Goal: Transaction & Acquisition: Book appointment/travel/reservation

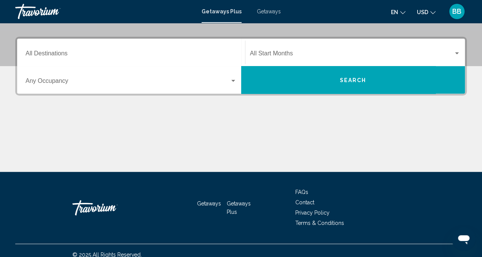
scroll to position [163, 0]
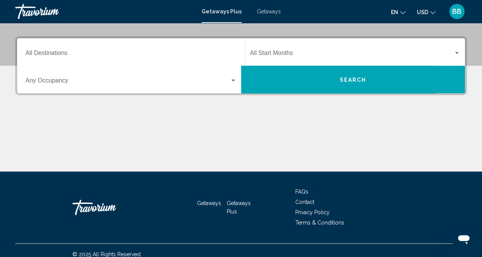
click at [197, 51] on input "Destination All Destinations" at bounding box center [131, 54] width 211 height 7
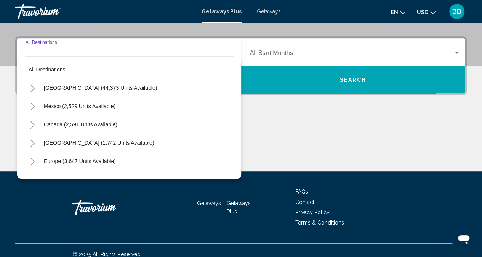
scroll to position [171, 0]
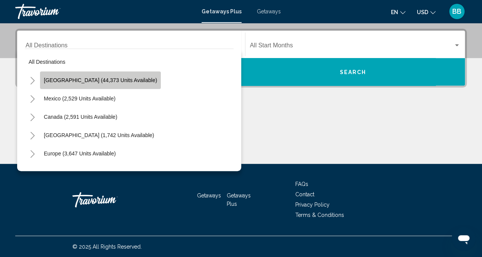
click at [123, 79] on span "[GEOGRAPHIC_DATA] (44,373 units available)" at bounding box center [100, 80] width 113 height 6
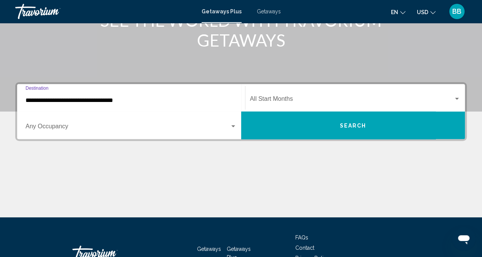
scroll to position [117, 0]
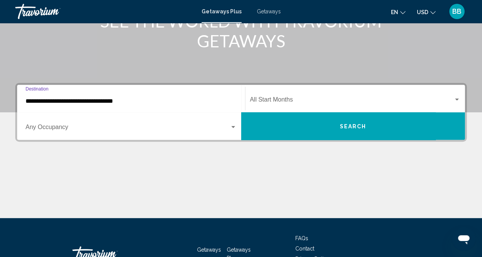
click at [351, 99] on span "Search widget" at bounding box center [352, 101] width 204 height 7
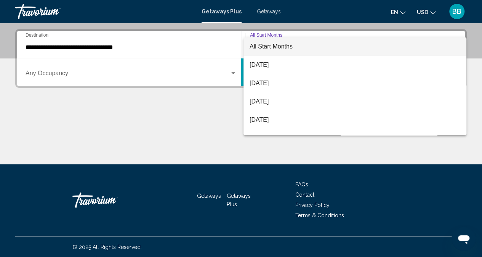
scroll to position [171, 0]
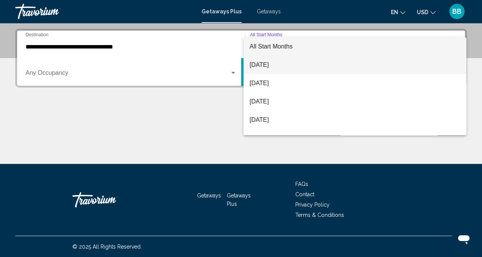
click at [261, 64] on span "August 2025" at bounding box center [355, 65] width 211 height 18
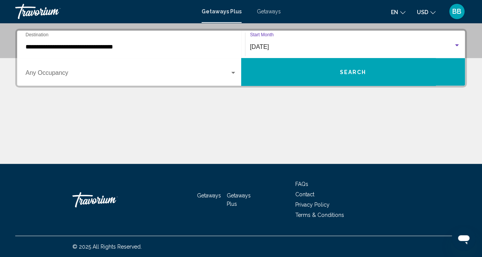
click at [106, 44] on input "**********" at bounding box center [131, 46] width 211 height 7
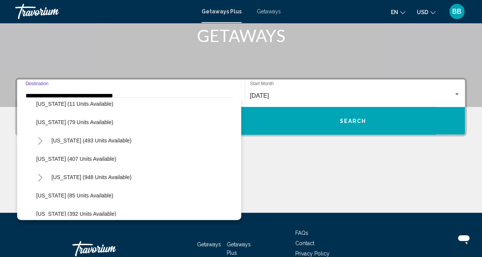
scroll to position [285, 0]
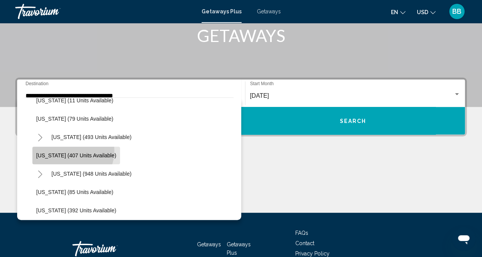
click at [72, 150] on button "Maryland (407 units available)" at bounding box center [76, 155] width 88 height 18
type input "**********"
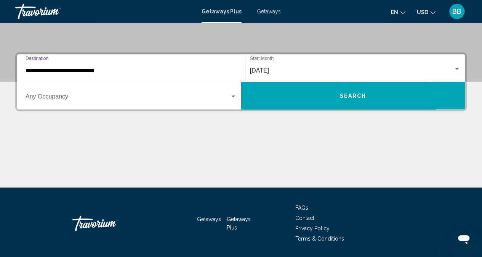
scroll to position [171, 0]
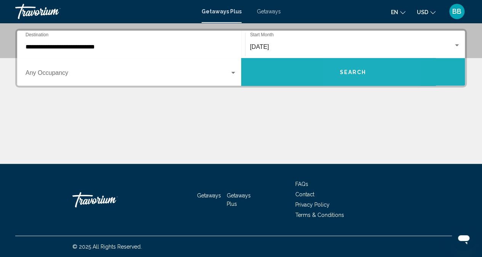
click at [346, 71] on span "Search" at bounding box center [353, 72] width 27 height 6
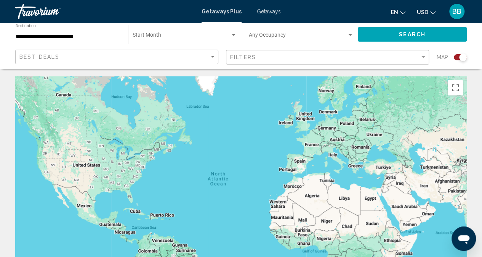
click at [248, 53] on div "Filters" at bounding box center [328, 57] width 197 height 14
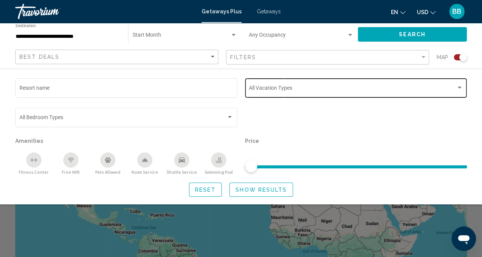
click at [258, 87] on span "Search widget" at bounding box center [352, 89] width 207 height 6
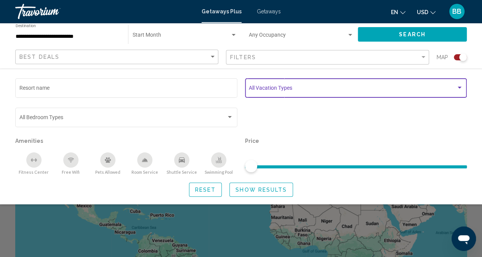
click at [458, 87] on div "Search widget" at bounding box center [460, 88] width 4 height 2
click at [459, 88] on div "Search widget" at bounding box center [459, 88] width 7 height 6
click at [459, 87] on div "Search widget" at bounding box center [460, 88] width 4 height 2
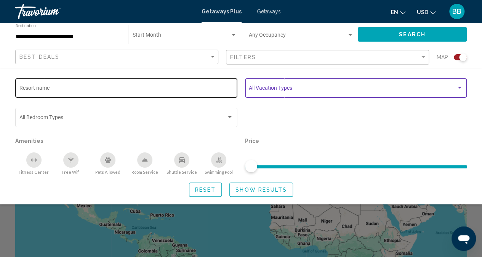
click at [80, 87] on input "Resort name" at bounding box center [126, 89] width 214 height 6
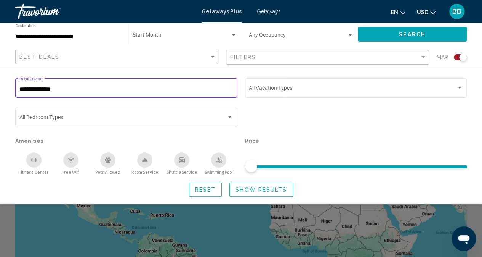
type input "**********"
click at [252, 185] on button "Show Results" at bounding box center [261, 189] width 64 height 14
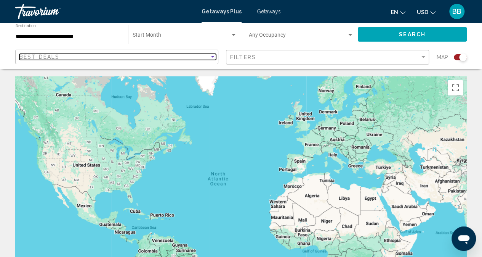
click at [151, 57] on div "Best Deals" at bounding box center [114, 57] width 190 height 6
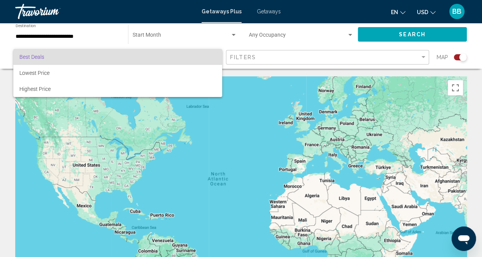
click at [246, 54] on div at bounding box center [241, 128] width 482 height 257
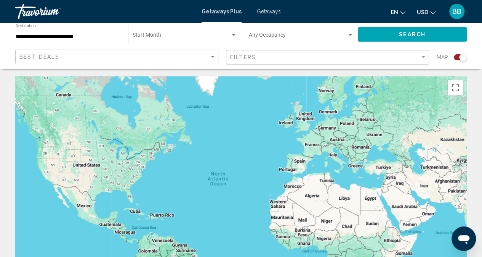
click at [260, 35] on span "Search widget" at bounding box center [298, 37] width 98 height 6
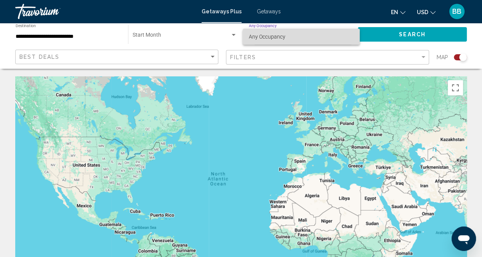
click at [259, 37] on span "Any Occupancy" at bounding box center [267, 37] width 37 height 6
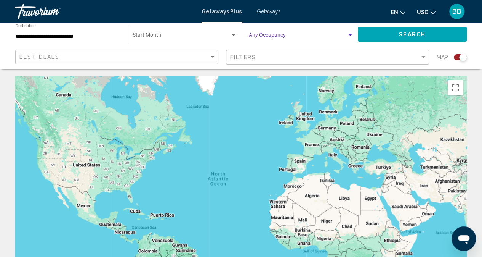
click at [183, 32] on div "Start Month All Start Months" at bounding box center [185, 34] width 104 height 21
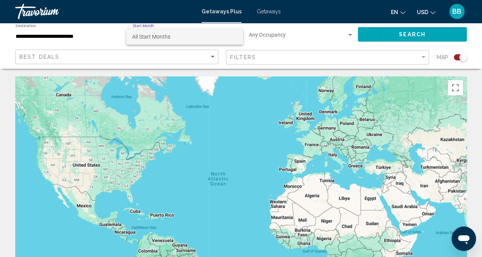
click at [392, 33] on div at bounding box center [241, 128] width 482 height 257
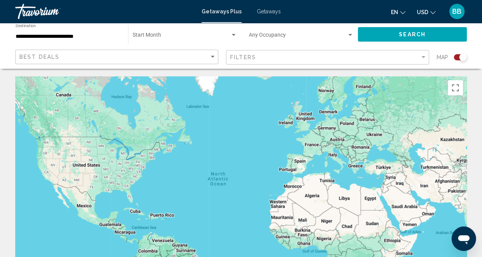
click at [263, 10] on span "Getaways" at bounding box center [269, 11] width 24 height 6
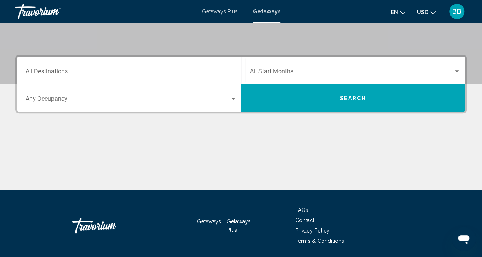
scroll to position [146, 0]
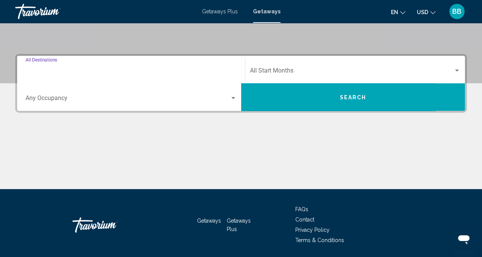
click at [72, 70] on input "Destination All Destinations" at bounding box center [131, 72] width 211 height 7
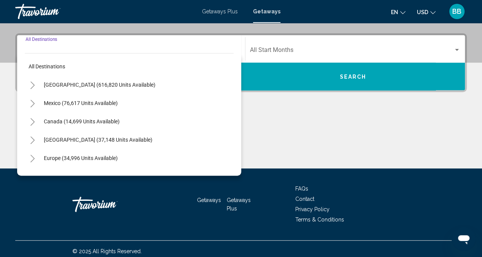
scroll to position [171, 0]
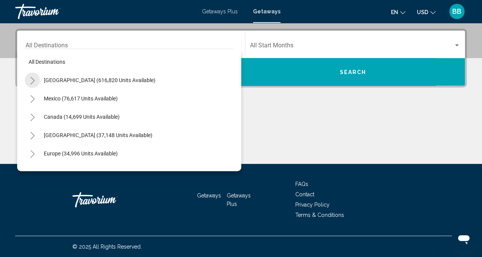
click at [32, 77] on icon "Toggle United States (616,820 units available)" at bounding box center [33, 81] width 6 height 8
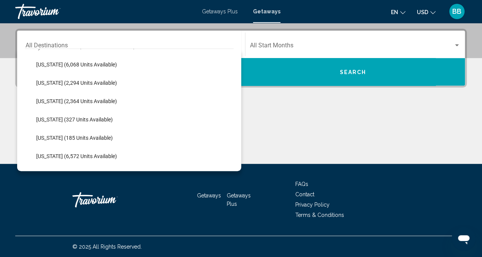
scroll to position [281, 0]
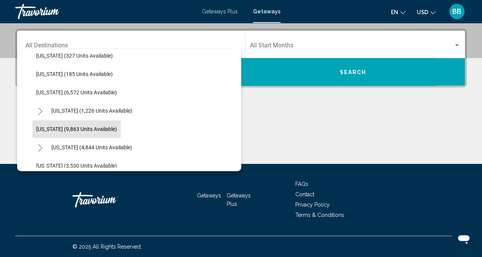
click at [66, 128] on span "Maryland (9,863 units available)" at bounding box center [76, 129] width 81 height 6
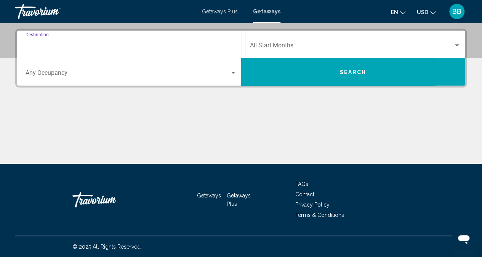
type input "**********"
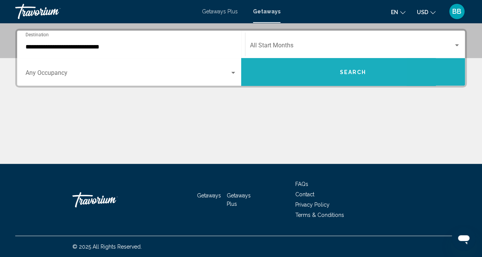
click at [339, 72] on button "Search" at bounding box center [353, 71] width 224 height 27
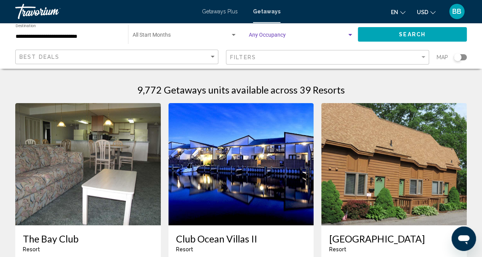
click at [348, 35] on div "Search widget" at bounding box center [350, 35] width 7 height 6
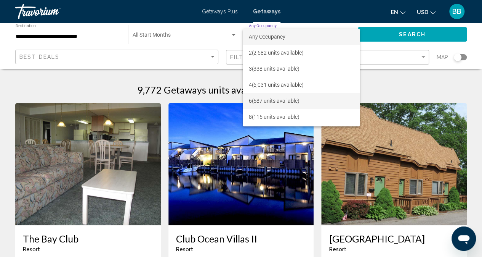
click at [263, 100] on span "6 (587 units available)" at bounding box center [301, 101] width 105 height 16
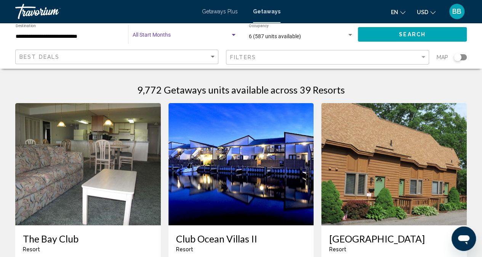
click at [155, 37] on span "Search widget" at bounding box center [182, 37] width 98 height 6
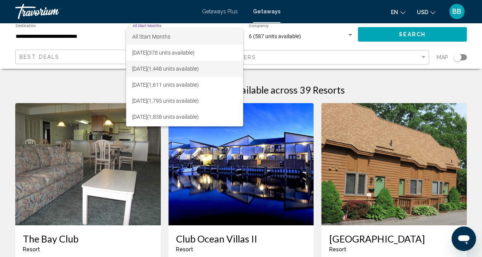
click at [147, 67] on span "September 2025 (1,448 units available)" at bounding box center [184, 69] width 105 height 16
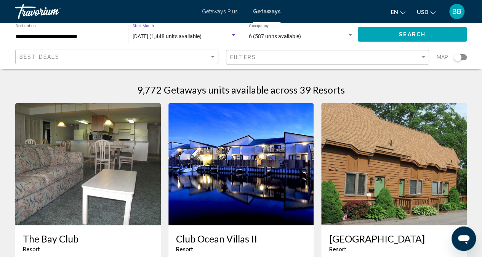
click at [97, 35] on input "**********" at bounding box center [68, 37] width 105 height 6
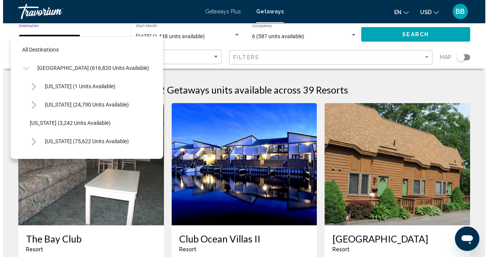
scroll to position [304, 0]
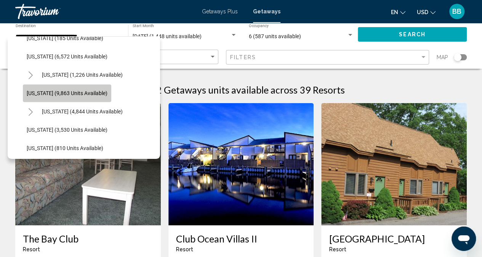
click at [85, 91] on span "Maryland (9,863 units available)" at bounding box center [67, 93] width 81 height 6
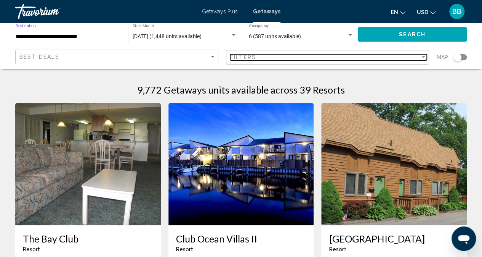
click at [423, 55] on div "Filter" at bounding box center [423, 57] width 7 height 6
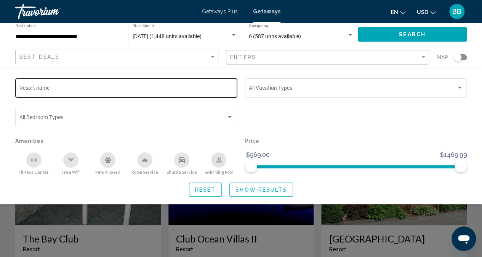
click at [91, 83] on div "Resort name" at bounding box center [126, 87] width 214 height 21
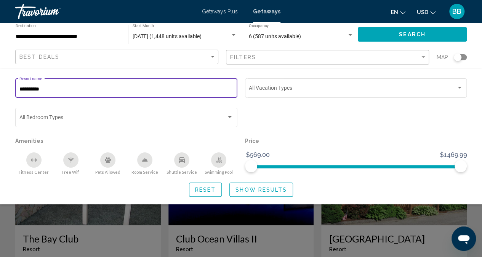
type input "**********"
click at [387, 33] on button "Search" at bounding box center [412, 34] width 109 height 14
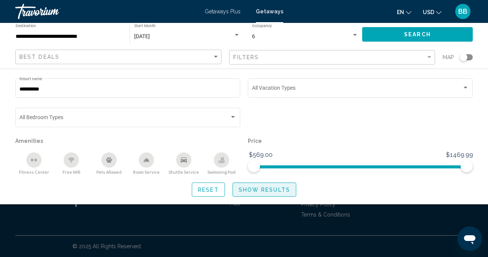
click at [249, 188] on span "Show Results" at bounding box center [264, 189] width 51 height 6
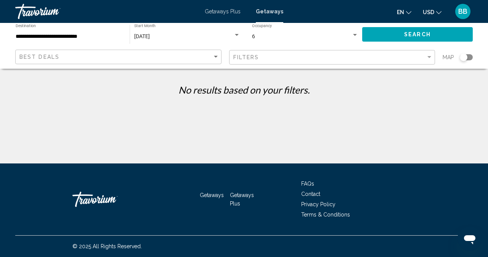
click at [352, 34] on div "Search widget" at bounding box center [354, 35] width 7 height 6
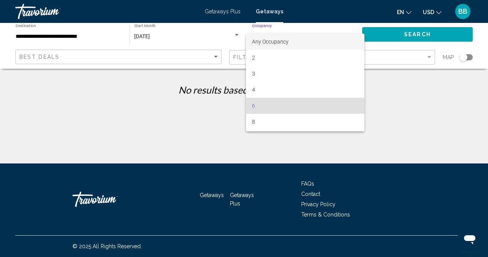
click at [260, 42] on span "Any Occupancy" at bounding box center [270, 41] width 37 height 6
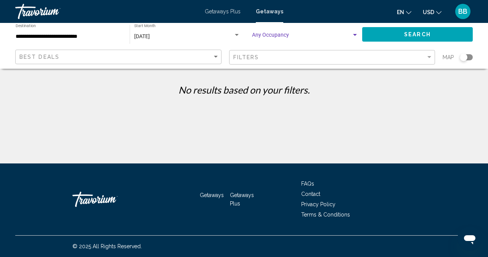
click at [410, 32] on span "Search" at bounding box center [417, 35] width 27 height 6
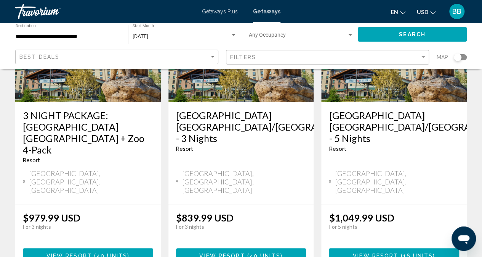
scroll to position [120, 0]
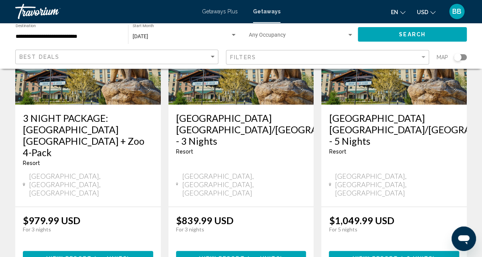
click at [223, 255] on span "View Resort" at bounding box center [221, 258] width 45 height 6
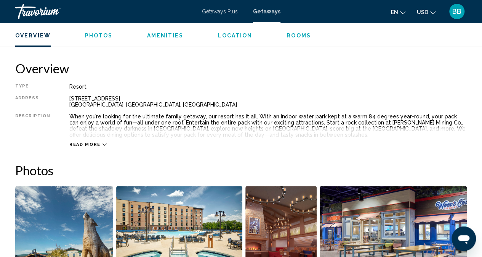
scroll to position [361, 0]
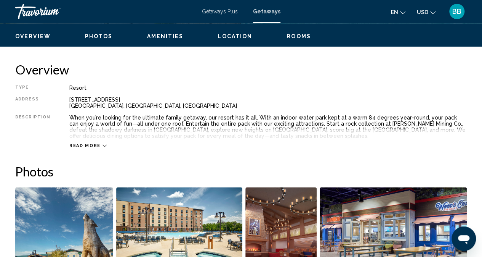
click at [95, 144] on span "Read more" at bounding box center [84, 145] width 31 height 5
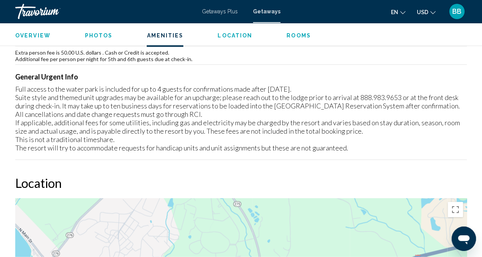
scroll to position [814, 0]
click at [297, 34] on span "Rooms" at bounding box center [299, 35] width 24 height 6
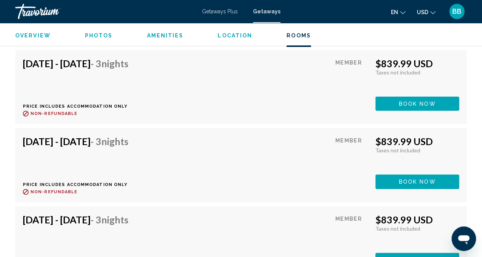
scroll to position [1378, 0]
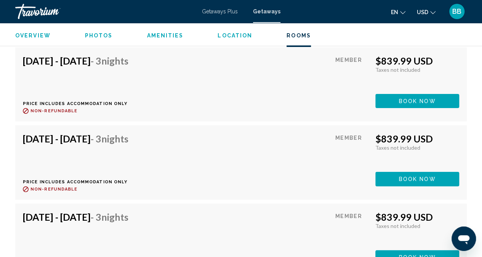
click at [422, 102] on span "Book now" at bounding box center [417, 101] width 37 height 6
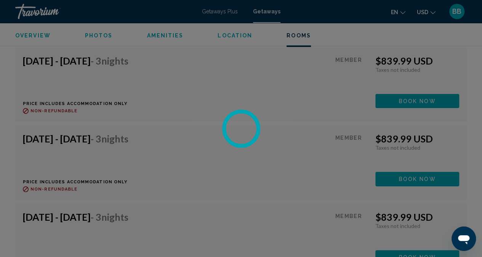
click at [422, 102] on div at bounding box center [241, 128] width 482 height 257
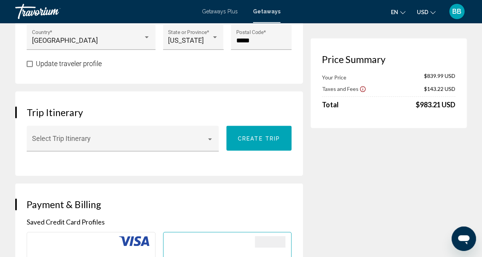
scroll to position [402, 0]
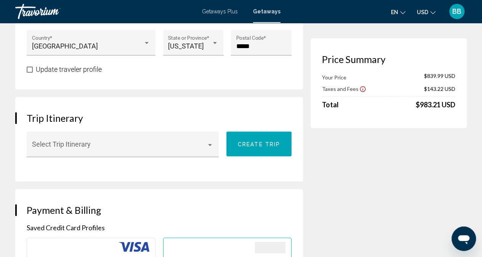
drag, startPoint x: 354, startPoint y: 150, endPoint x: 321, endPoint y: 26, distance: 128.2
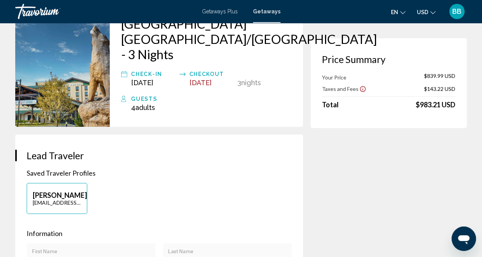
scroll to position [0, 0]
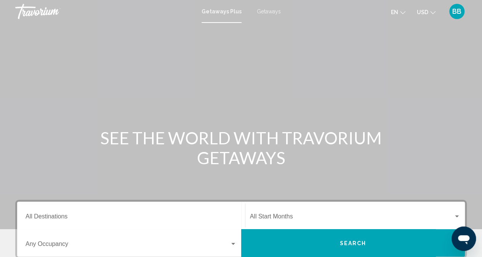
click at [263, 13] on span "Getaways" at bounding box center [269, 11] width 24 height 6
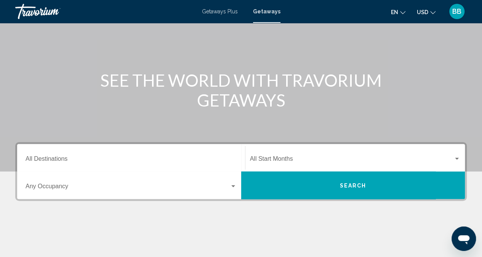
scroll to position [171, 0]
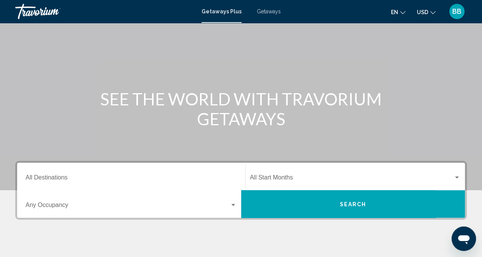
scroll to position [37, 0]
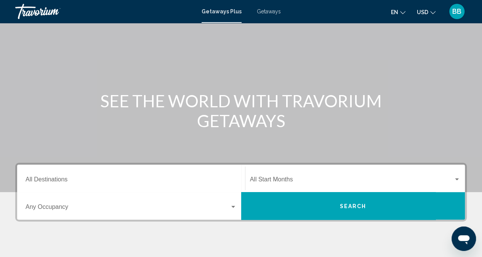
click at [265, 10] on span "Getaways" at bounding box center [269, 11] width 24 height 6
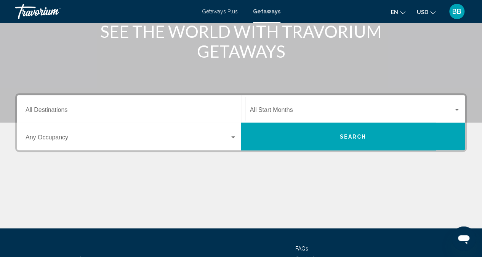
scroll to position [122, 0]
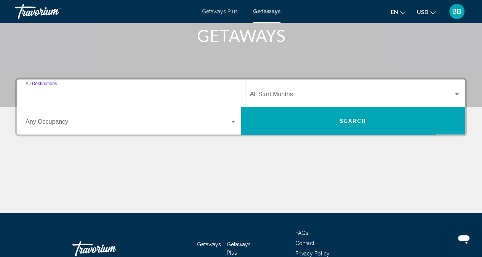
click at [104, 96] on input "Destination All Destinations" at bounding box center [131, 95] width 211 height 7
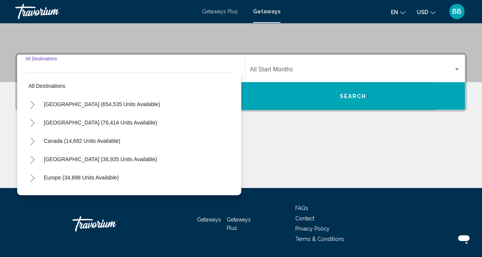
scroll to position [171, 0]
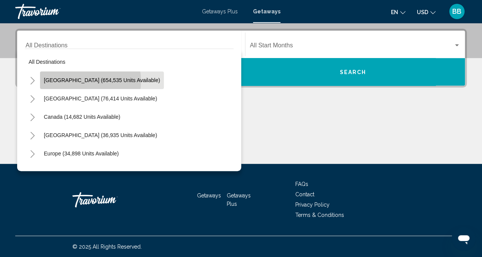
click at [79, 80] on span "United States (654,535 units available)" at bounding box center [102, 80] width 116 height 6
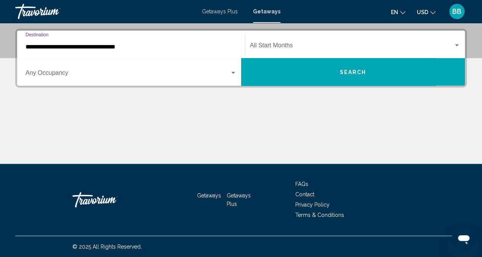
click at [73, 73] on span "Search widget" at bounding box center [128, 74] width 204 height 7
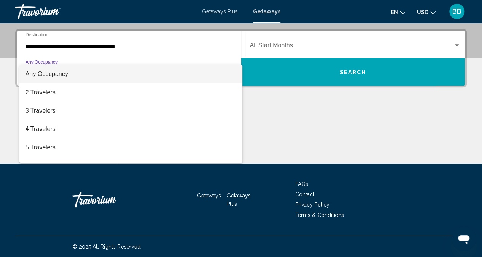
click at [141, 50] on div at bounding box center [241, 128] width 482 height 257
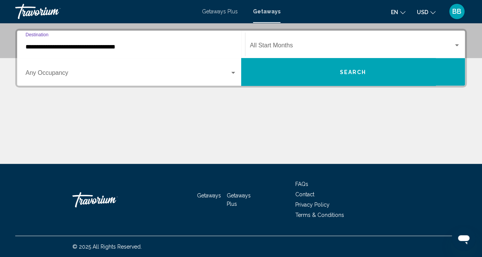
click at [154, 45] on input "**********" at bounding box center [131, 46] width 211 height 7
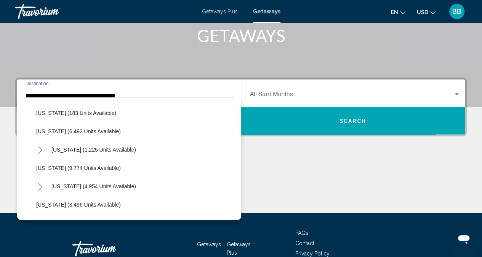
scroll to position [297, 0]
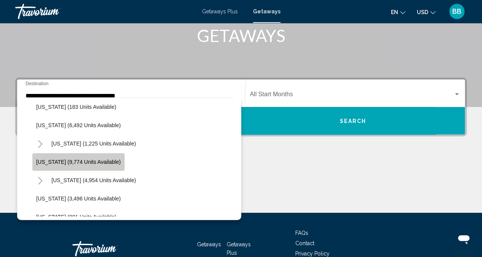
click at [88, 162] on span "Maryland (9,774 units available)" at bounding box center [78, 162] width 85 height 6
type input "**********"
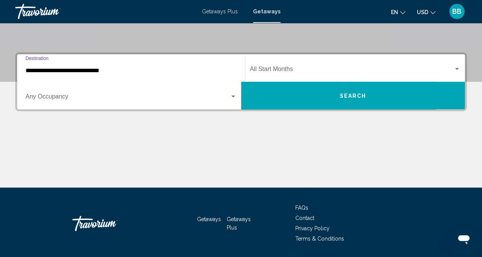
scroll to position [171, 0]
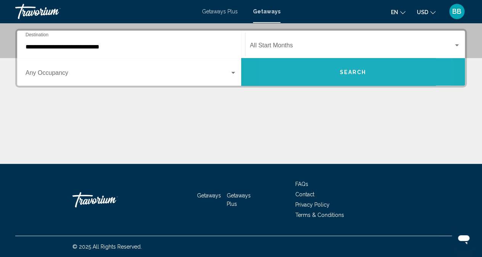
click at [314, 71] on button "Search" at bounding box center [353, 71] width 224 height 27
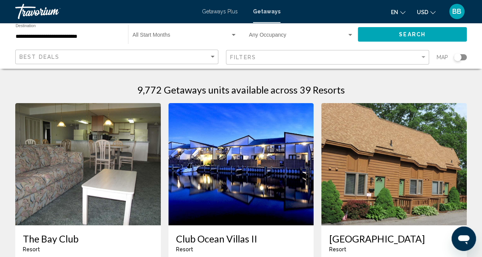
click at [330, 61] on div "Filters" at bounding box center [328, 57] width 197 height 14
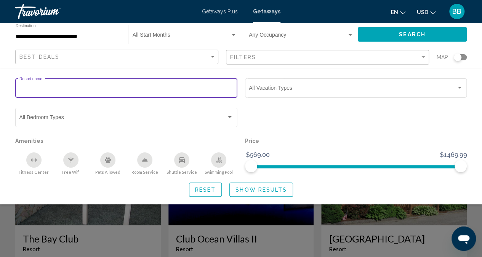
click at [118, 91] on input "Resort name" at bounding box center [126, 89] width 214 height 6
type input "**********"
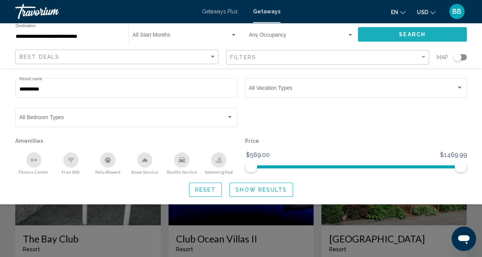
click at [399, 35] on span "Search" at bounding box center [412, 35] width 27 height 6
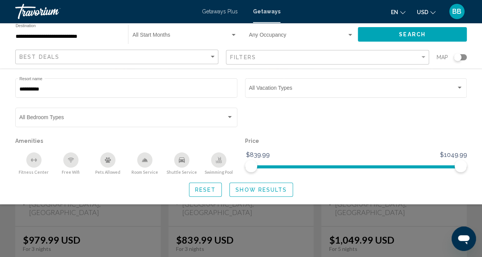
scroll to position [112, 0]
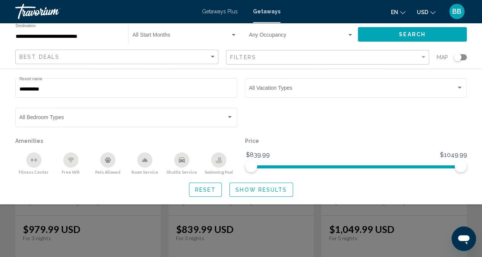
click at [255, 224] on div "Search widget" at bounding box center [241, 185] width 482 height 142
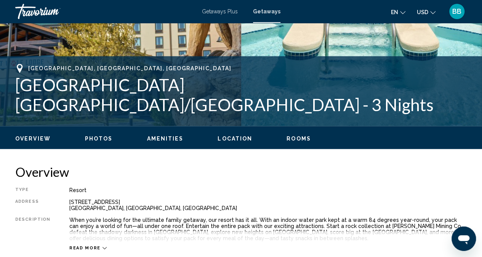
scroll to position [412, 0]
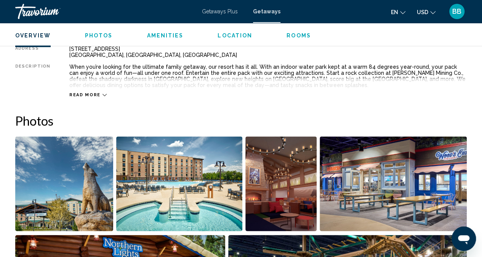
click at [103, 94] on icon "Main content" at bounding box center [105, 95] width 4 height 4
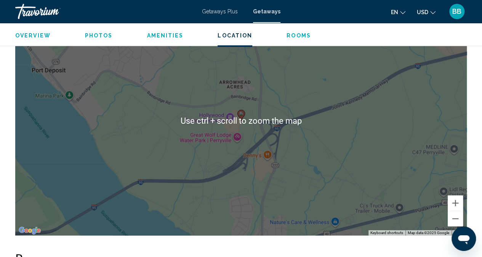
scroll to position [1001, 0]
